Goal: Transaction & Acquisition: Purchase product/service

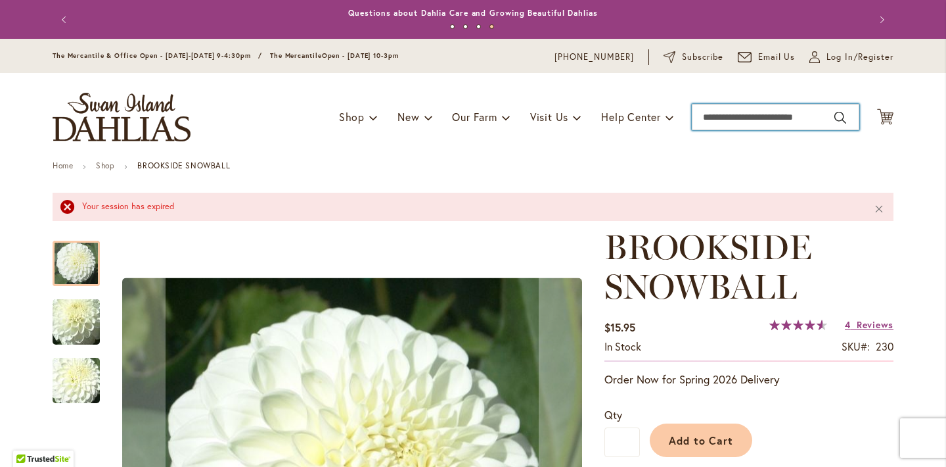
click at [728, 116] on input "Search" at bounding box center [776, 117] width 168 height 26
type input "******"
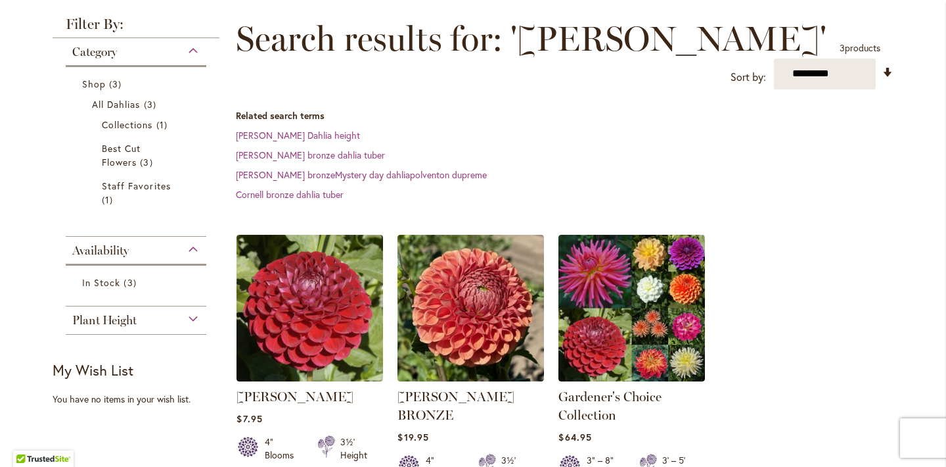
scroll to position [198, 0]
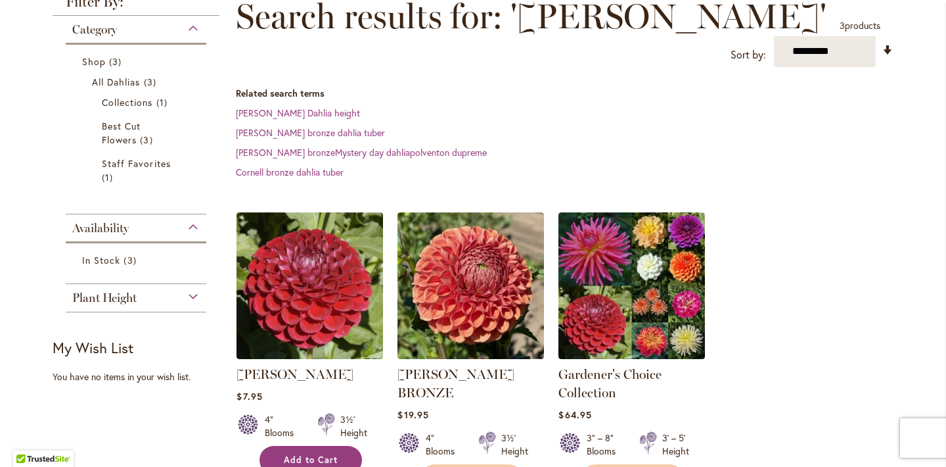
click at [321, 454] on span "Add to Cart" at bounding box center [311, 459] width 54 height 11
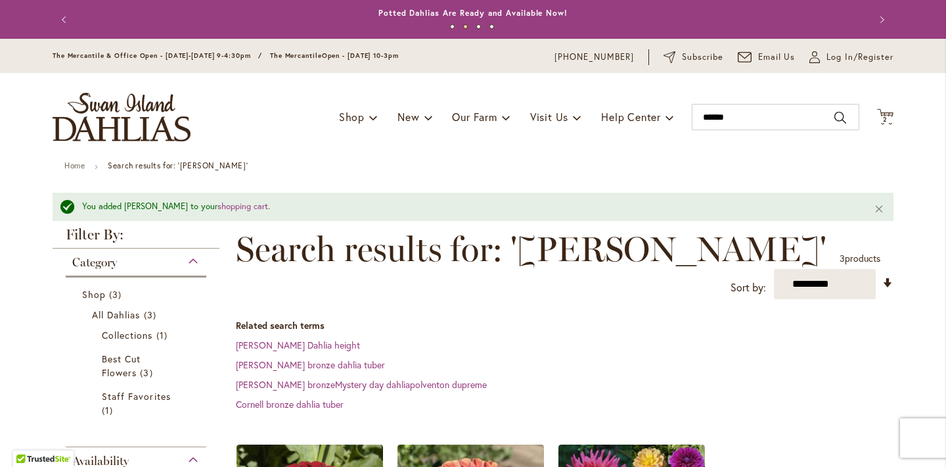
scroll to position [0, 0]
drag, startPoint x: 732, startPoint y: 111, endPoint x: 682, endPoint y: 103, distance: 50.7
click at [682, 103] on div "Toggle Nav Shop Dahlia Tubers Collections Fresh Cut Dahlias Gardening Supplies …" at bounding box center [473, 117] width 868 height 88
type input "*****"
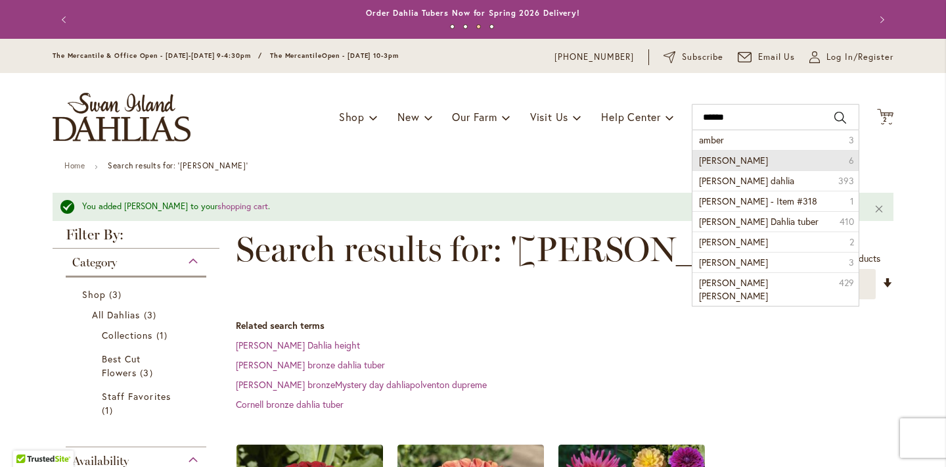
type input "*"
click at [717, 157] on span "Amber Queen" at bounding box center [733, 160] width 69 height 12
type input "**********"
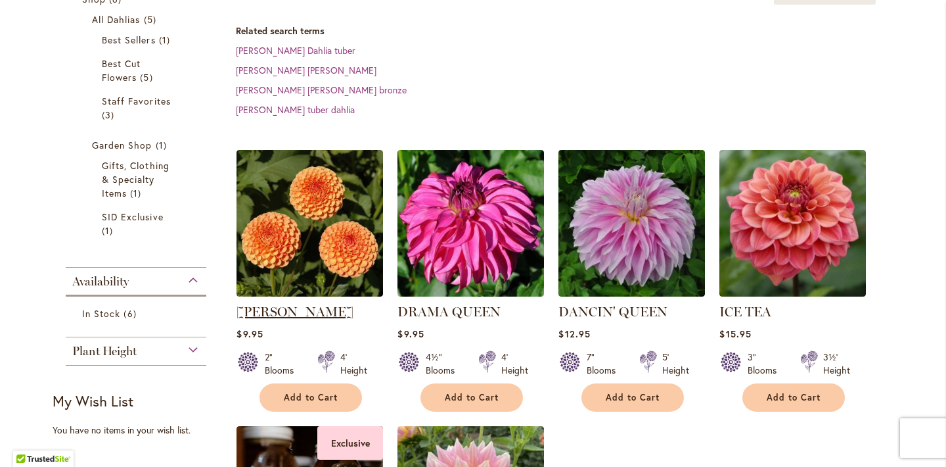
scroll to position [270, 0]
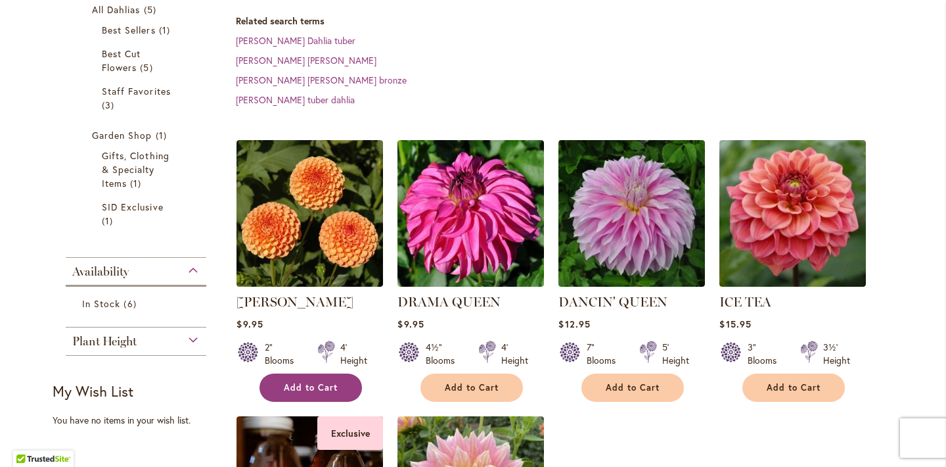
click at [319, 388] on span "Add to Cart" at bounding box center [311, 387] width 54 height 11
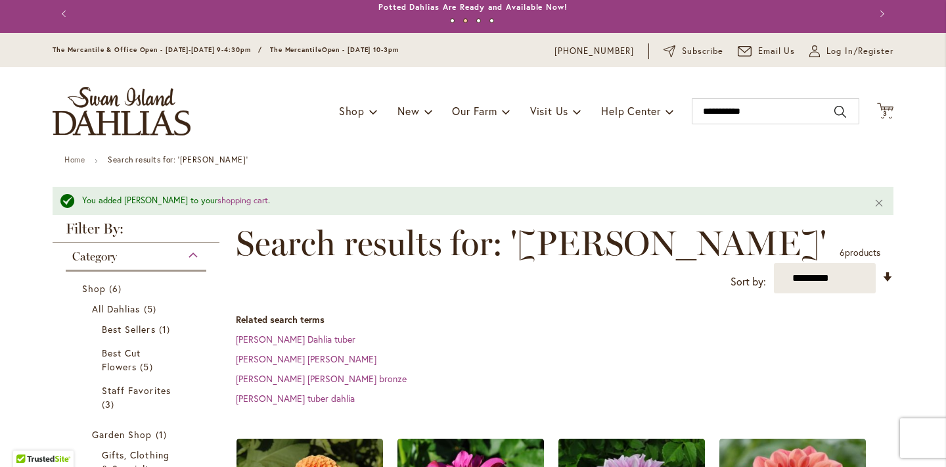
scroll to position [0, 0]
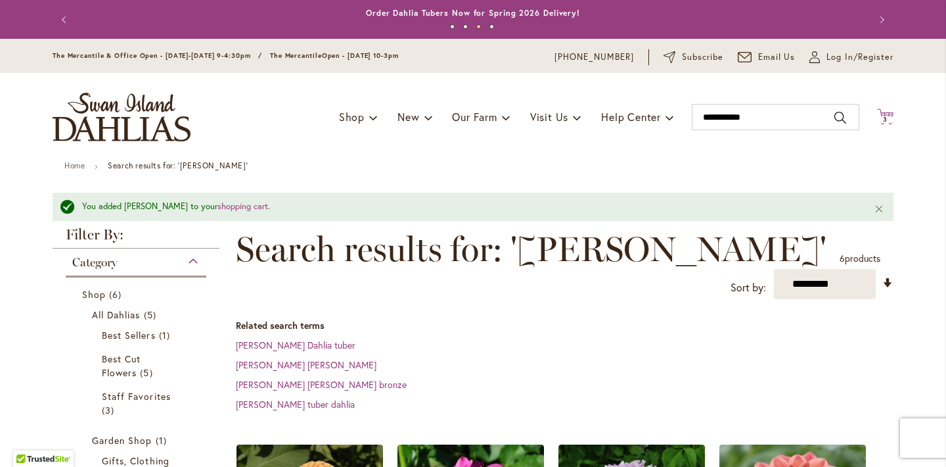
click at [883, 113] on icon "Cart .cls-1 { fill: #231f20; }" at bounding box center [885, 116] width 16 height 16
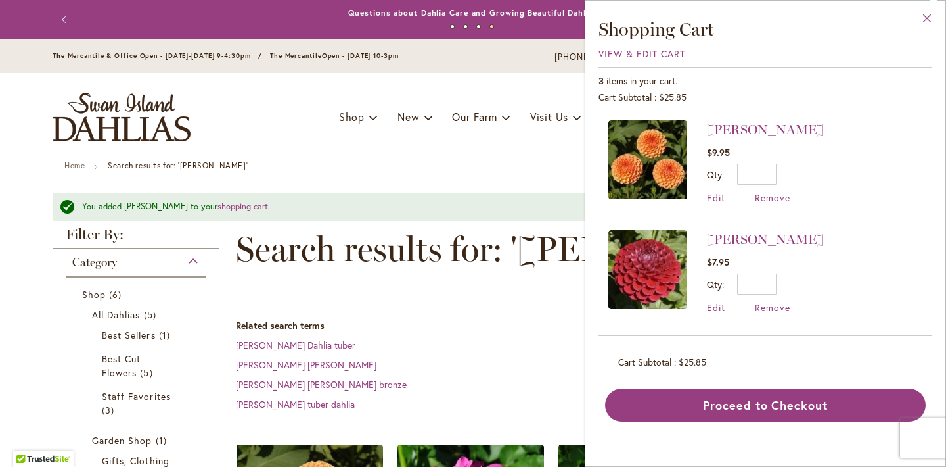
click at [928, 18] on button "Close" at bounding box center [928, 21] width 36 height 41
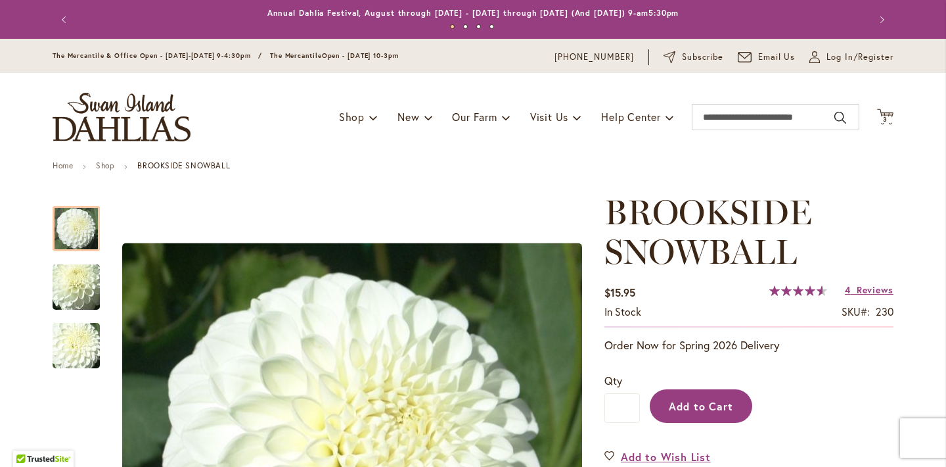
click at [684, 406] on span "Add to Cart" at bounding box center [701, 406] width 65 height 14
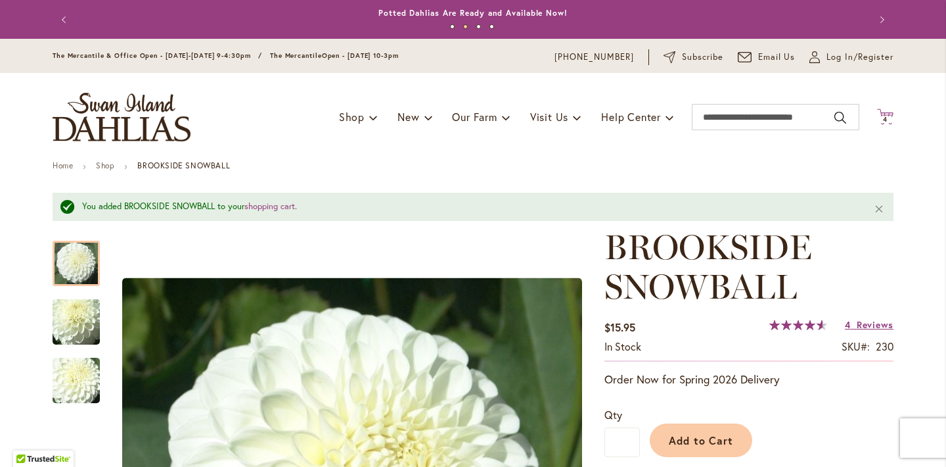
click at [888, 116] on span "4 4 items" at bounding box center [885, 119] width 13 height 7
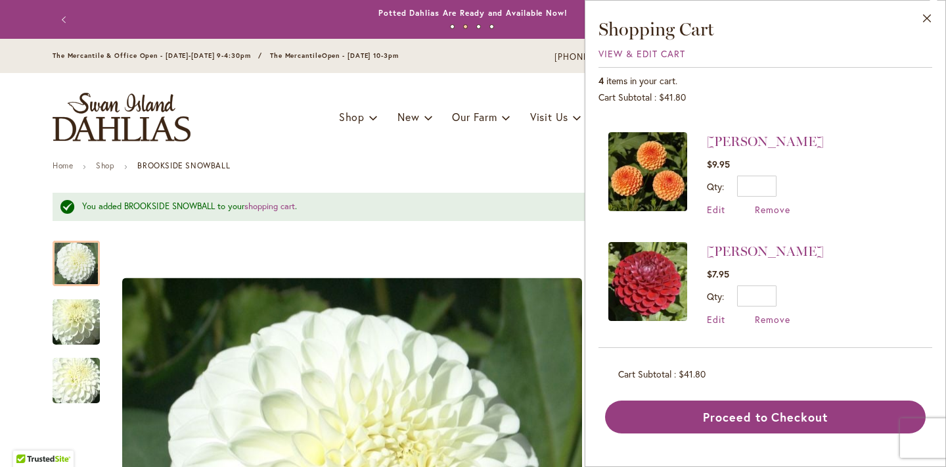
scroll to position [97, 0]
click at [925, 12] on button "Close" at bounding box center [928, 21] width 36 height 41
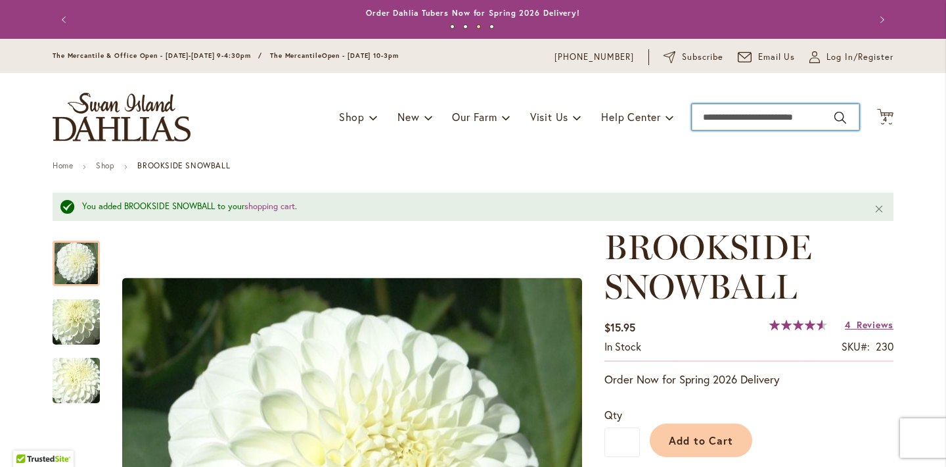
click at [770, 116] on input "Search" at bounding box center [776, 117] width 168 height 26
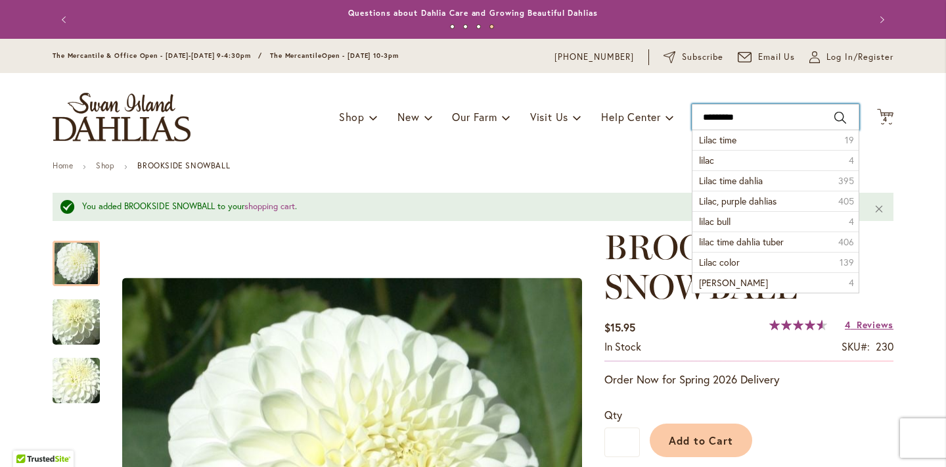
type input "**********"
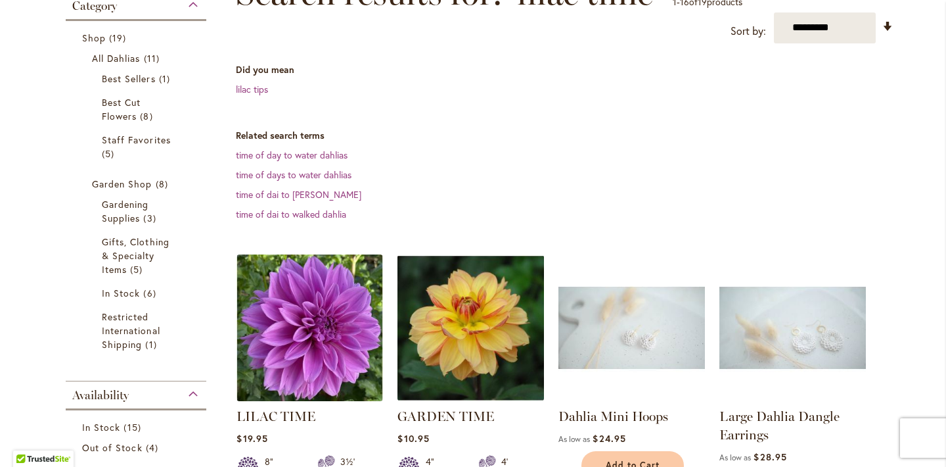
scroll to position [224, 0]
